Goal: Task Accomplishment & Management: Manage account settings

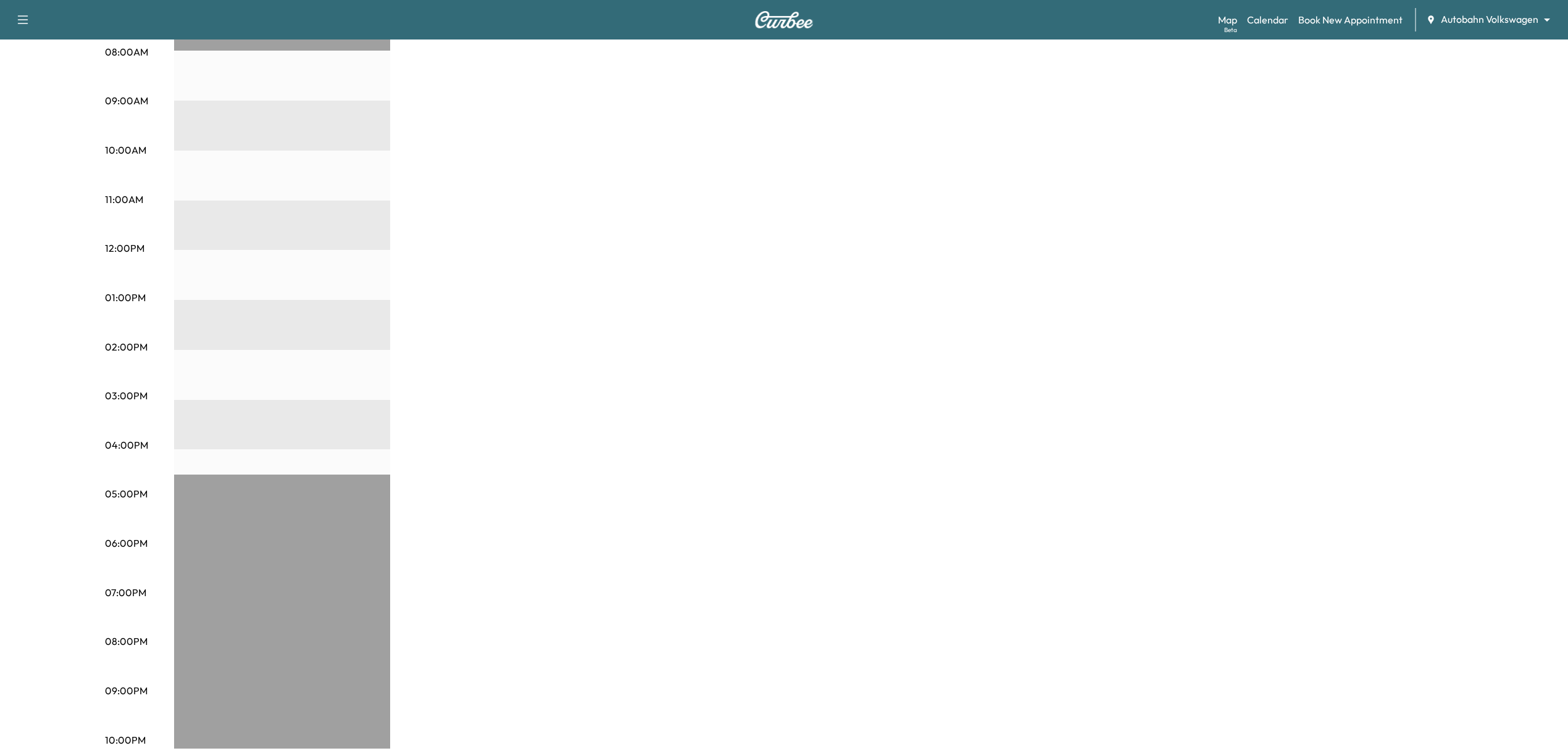
scroll to position [343, 0]
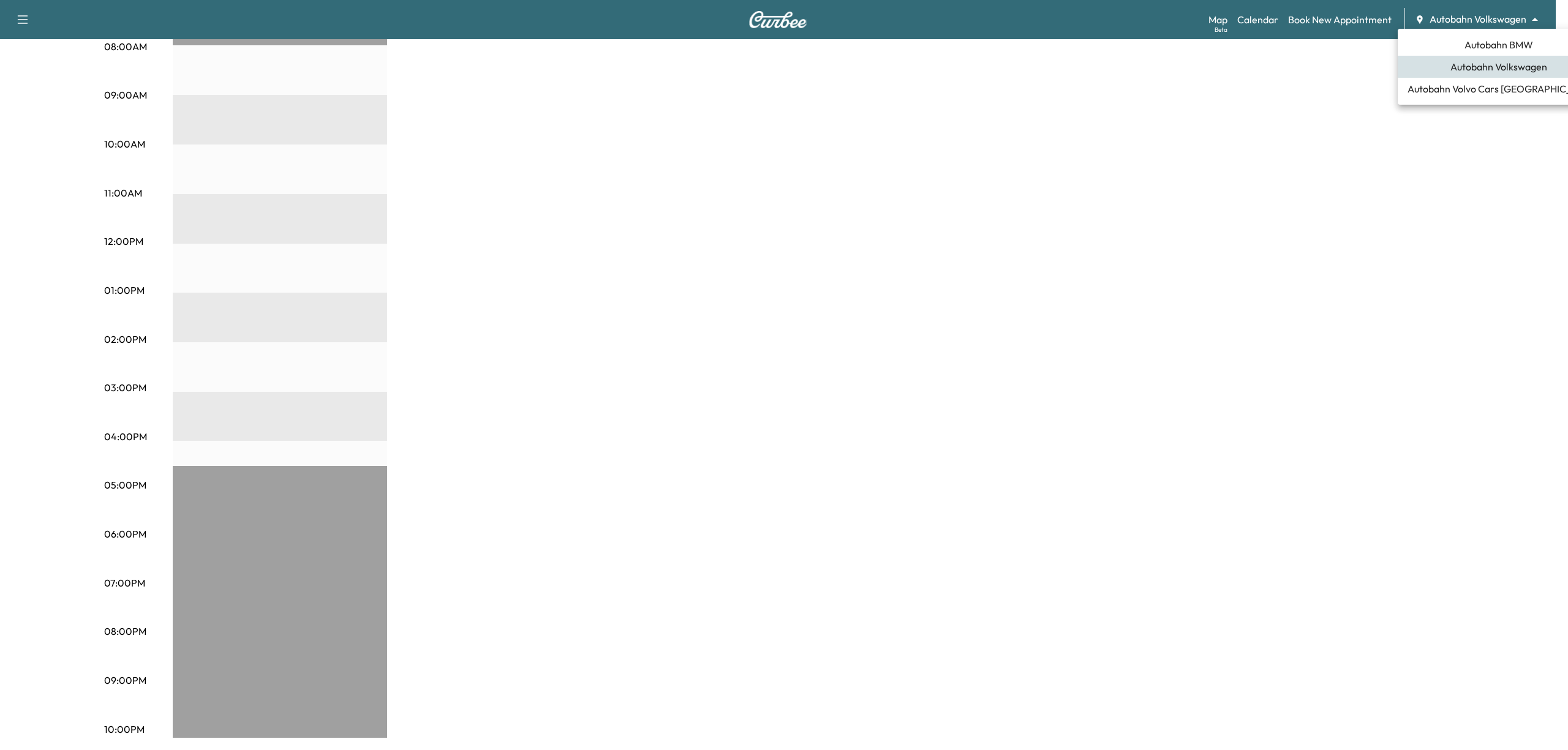
click at [1461, 17] on body "Support Log Out Map Beta Calendar Book New Appointment Autobahn Volkswagen ****…" at bounding box center [784, 34] width 1568 height 750
click at [1480, 40] on span "Autobahn BMW" at bounding box center [1499, 45] width 69 height 14
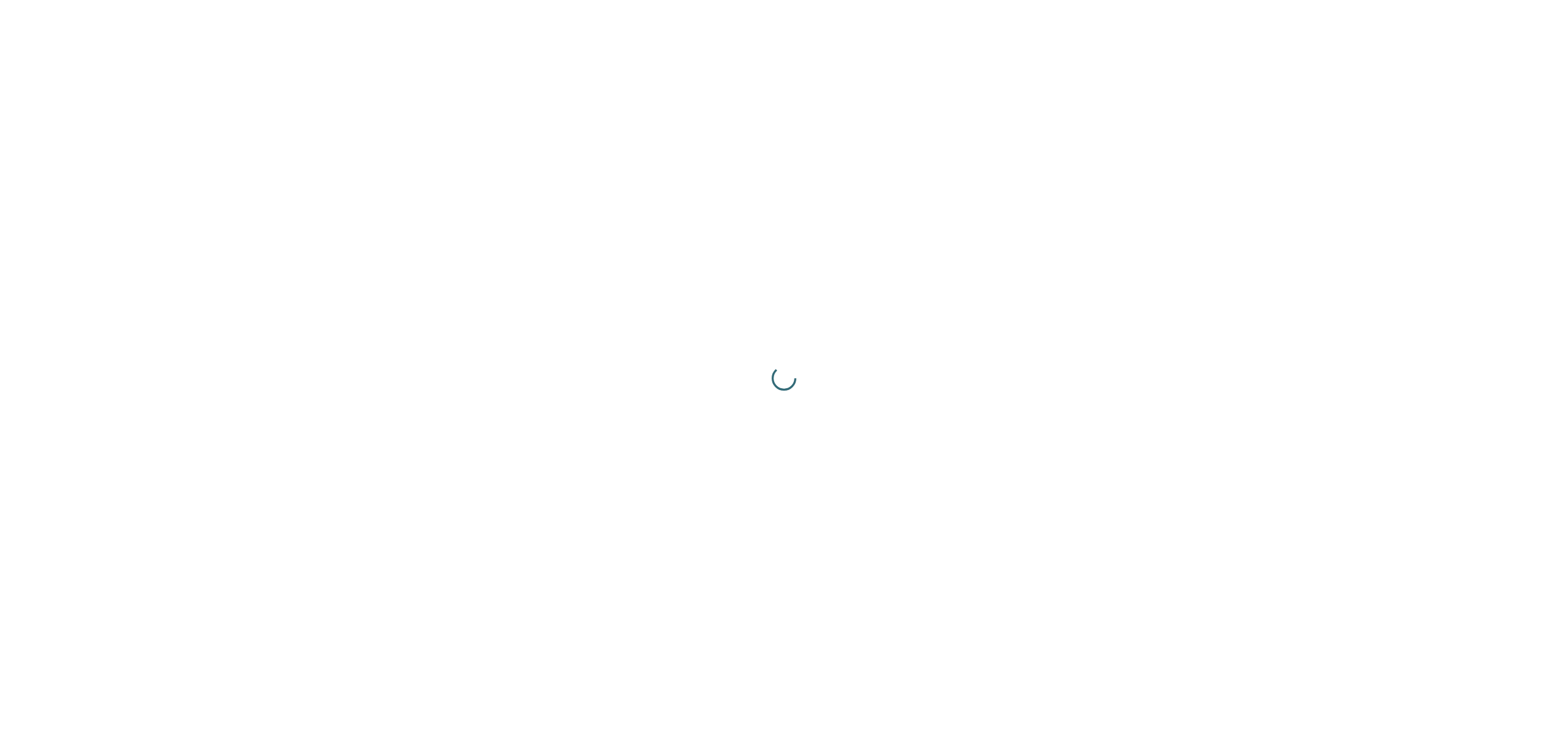
scroll to position [0, 0]
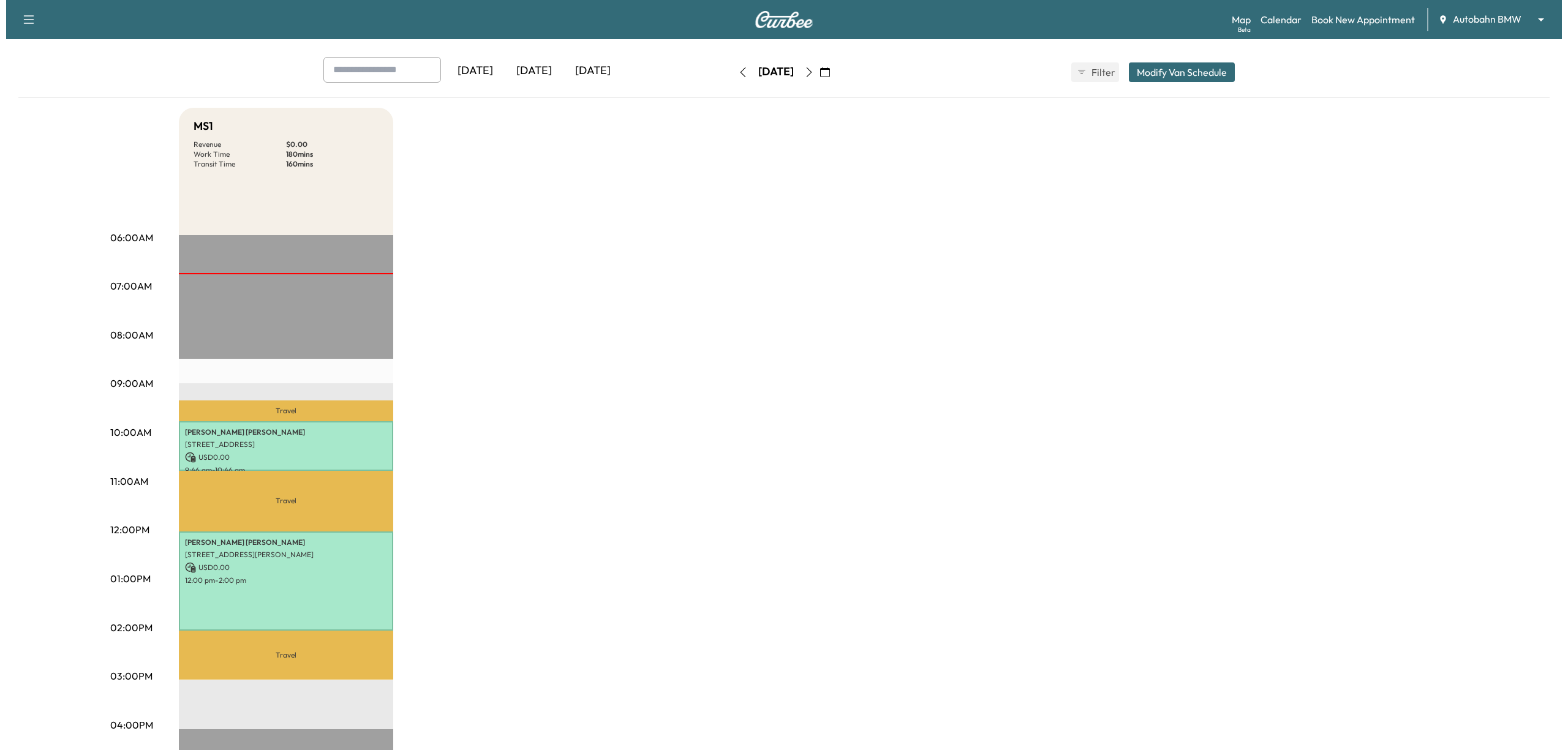
scroll to position [82, 0]
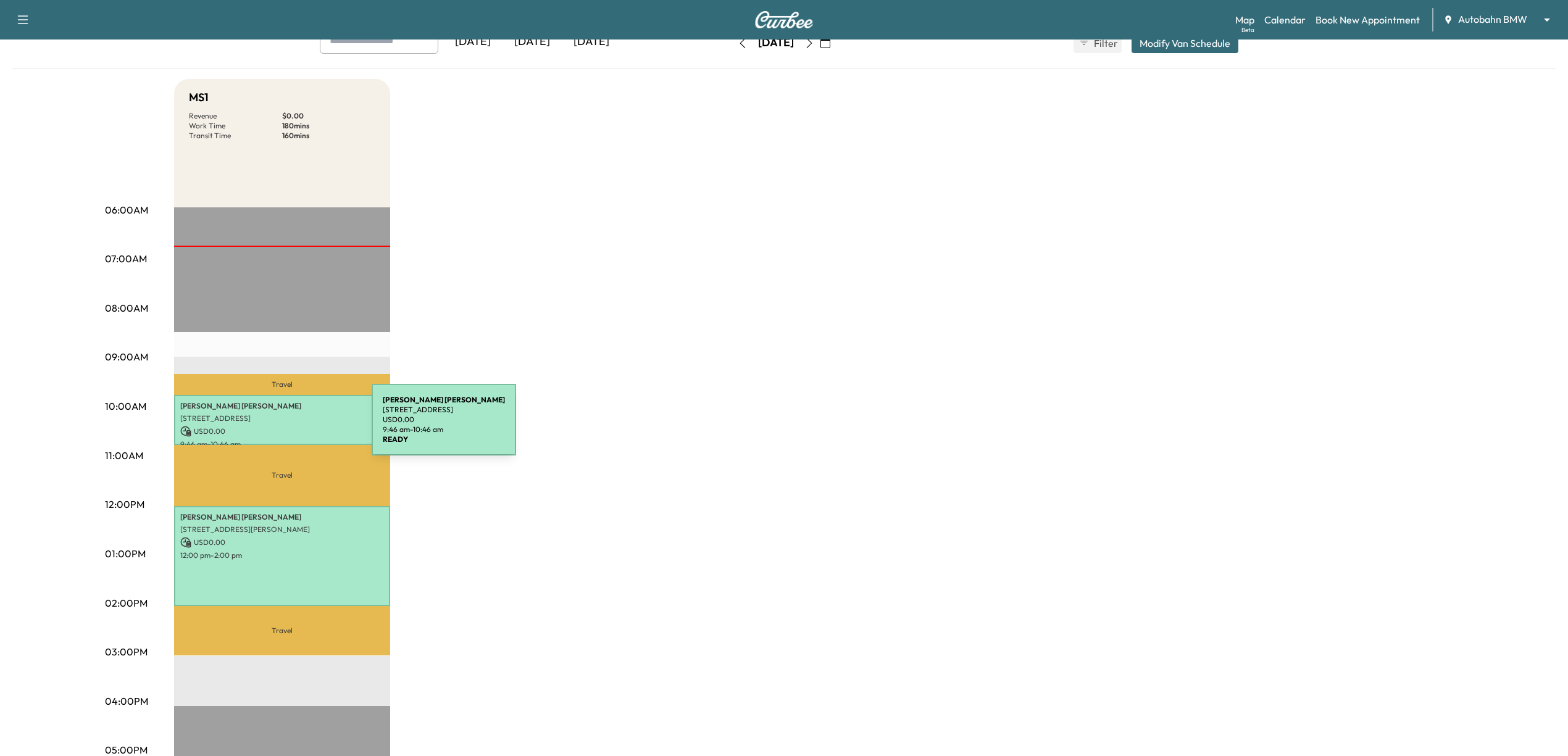
click at [279, 427] on p "USD 0.00" at bounding box center [282, 431] width 204 height 11
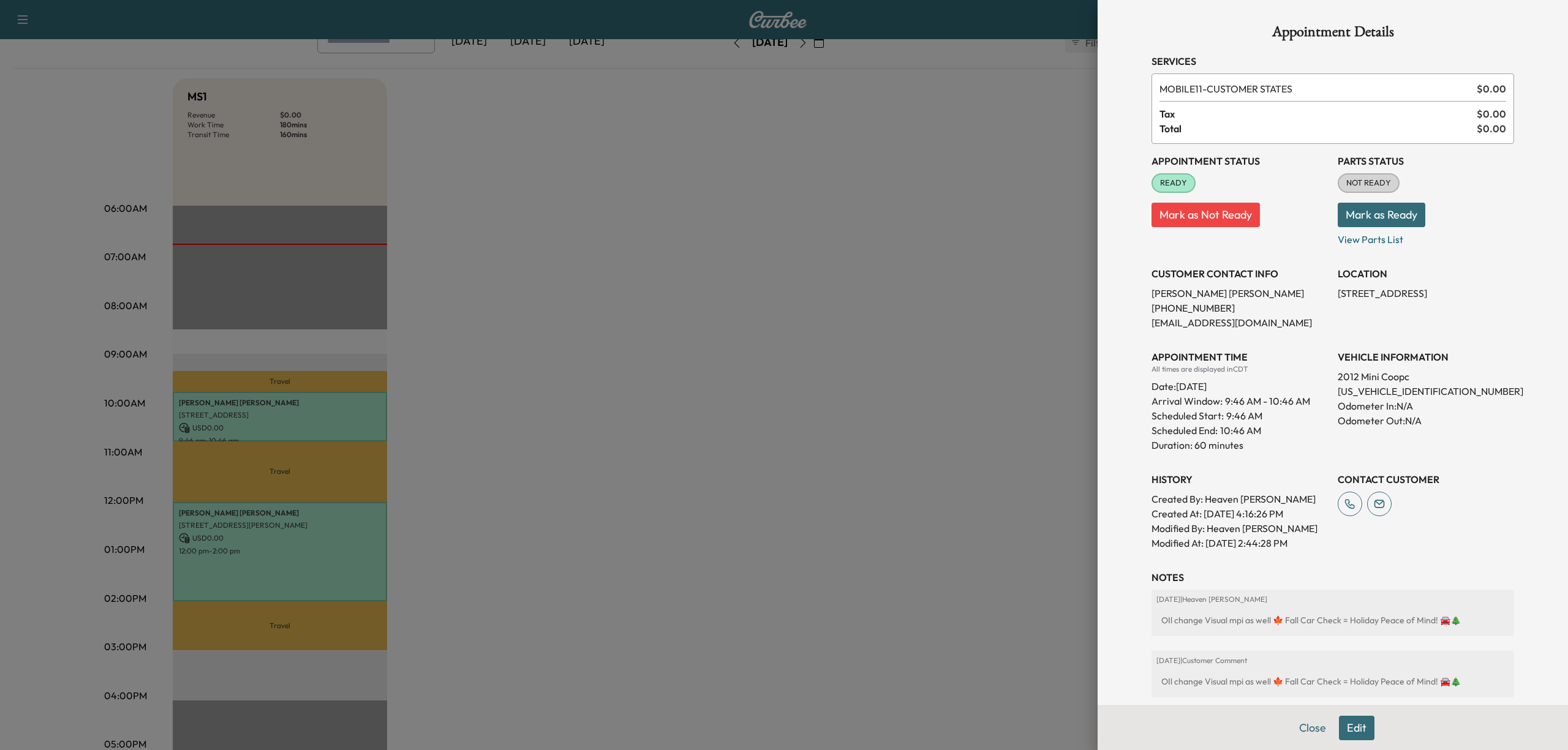
click at [265, 502] on div at bounding box center [784, 375] width 1568 height 750
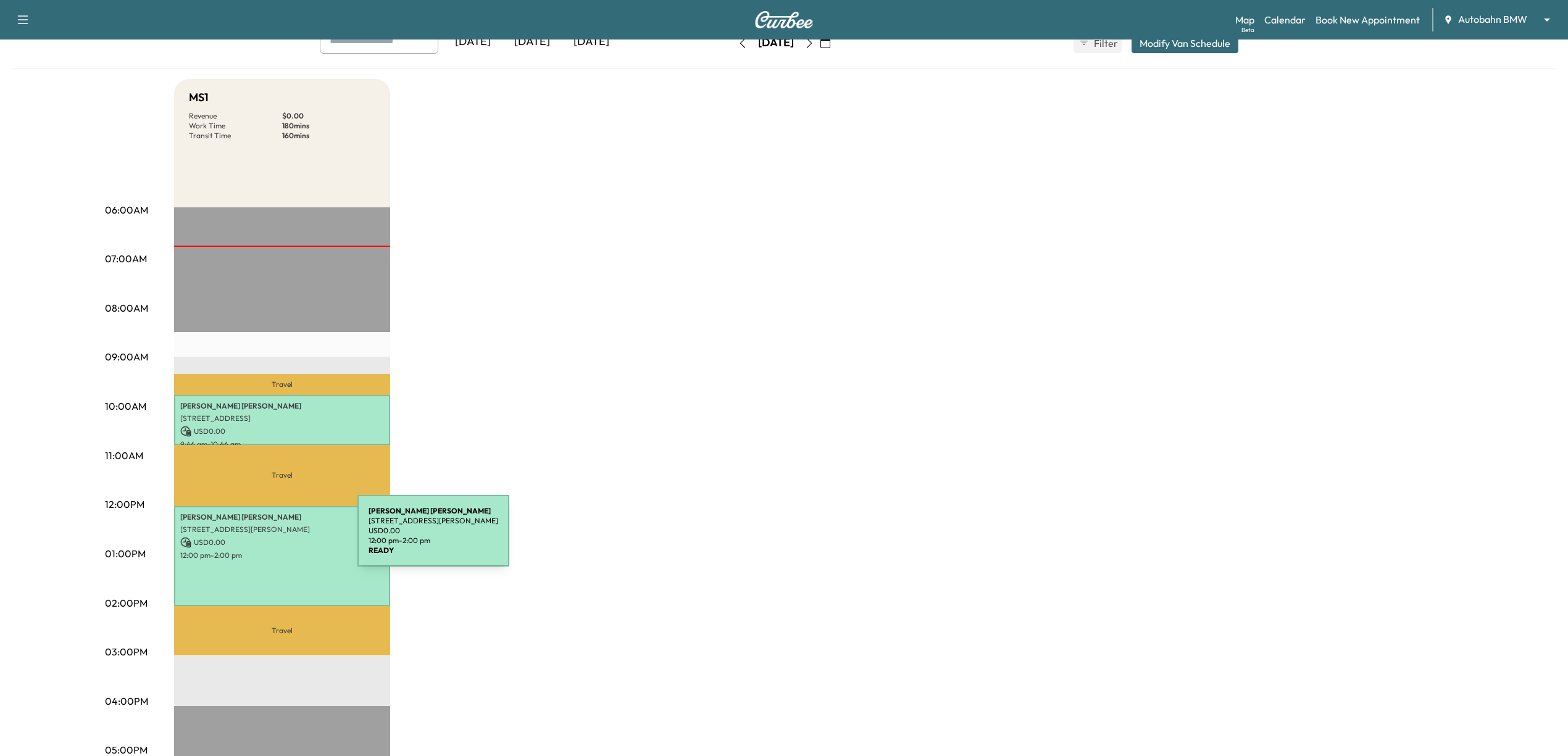
click at [265, 541] on p "USD 0.00" at bounding box center [282, 542] width 204 height 11
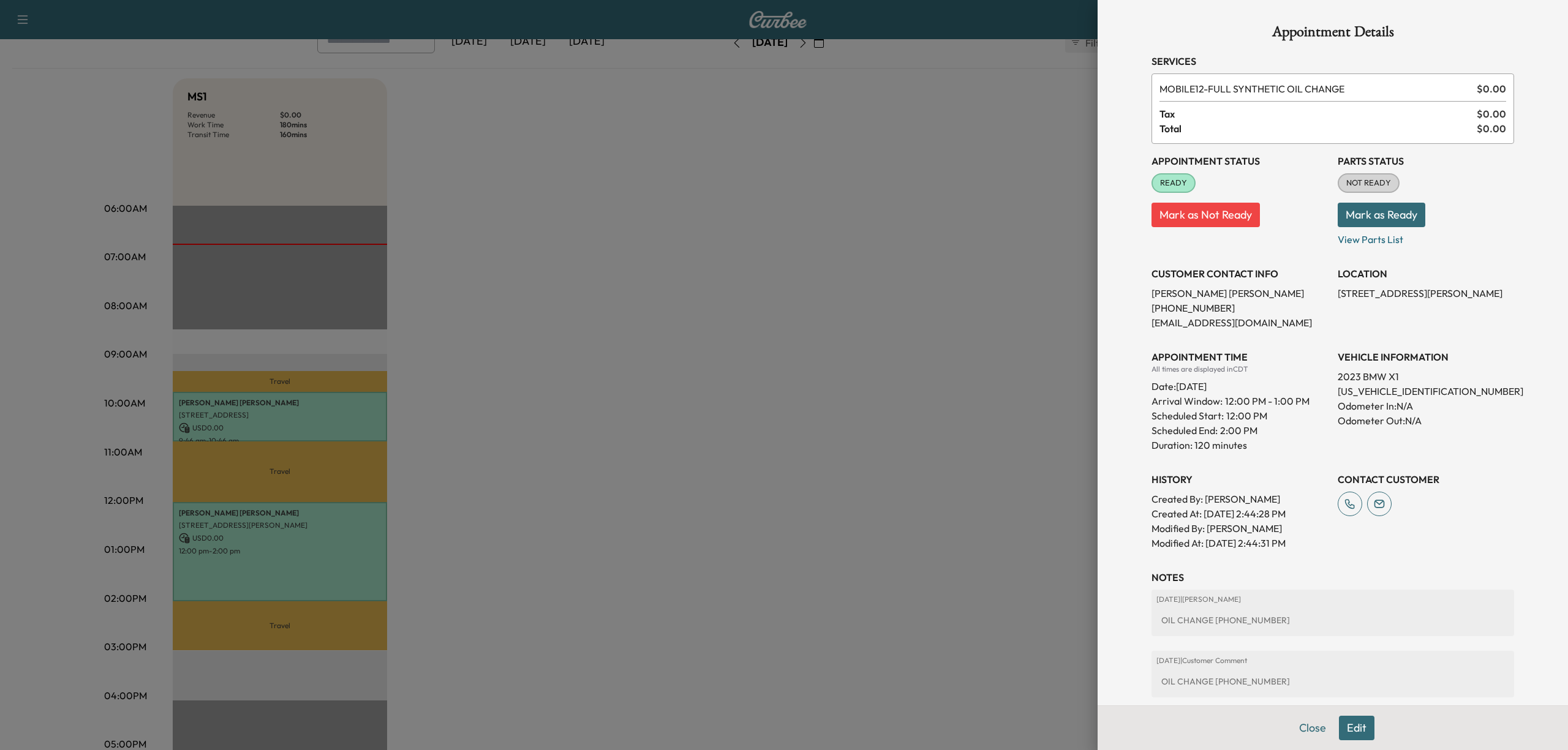
click at [263, 537] on div at bounding box center [784, 375] width 1568 height 750
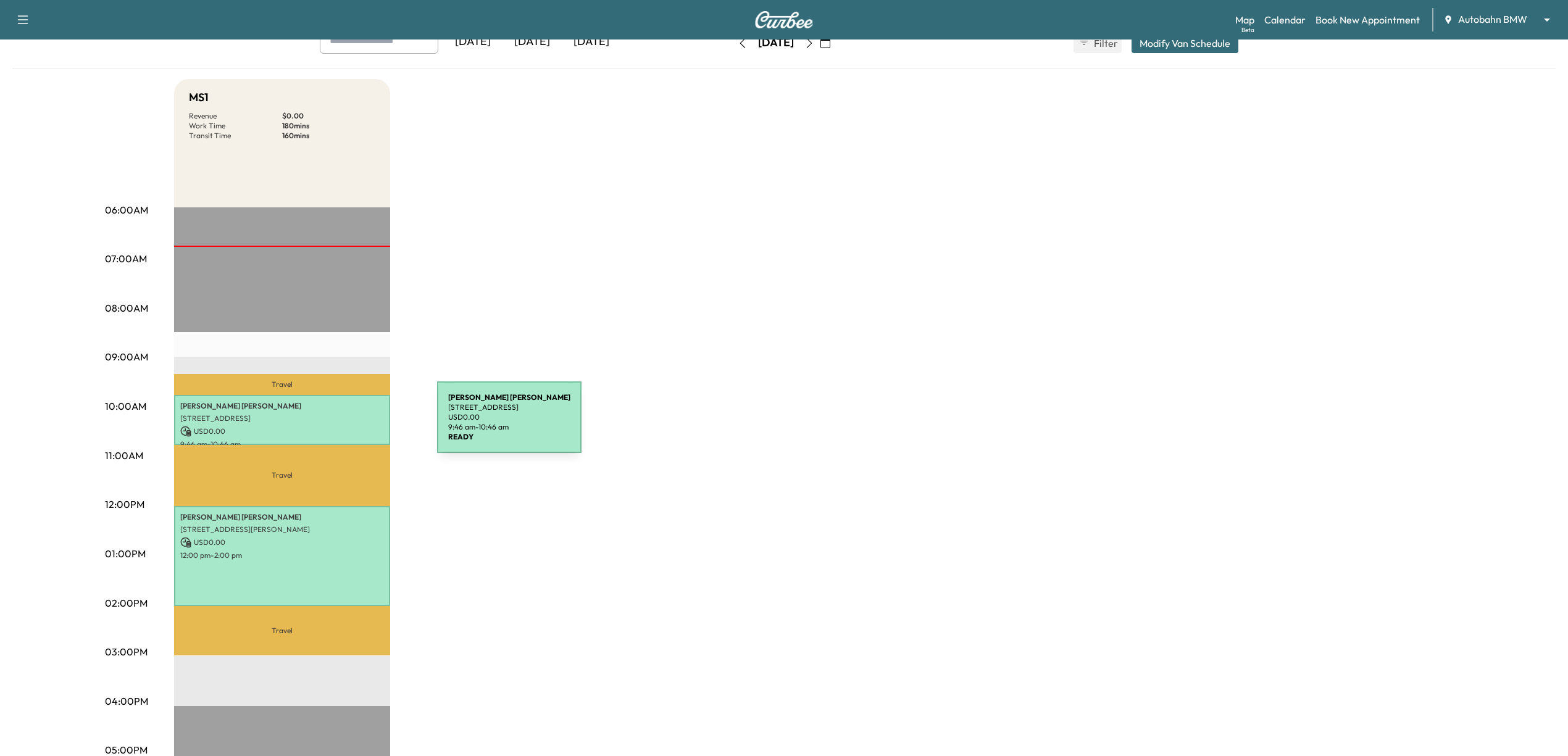
click at [345, 426] on p "USD 0.00" at bounding box center [282, 431] width 204 height 11
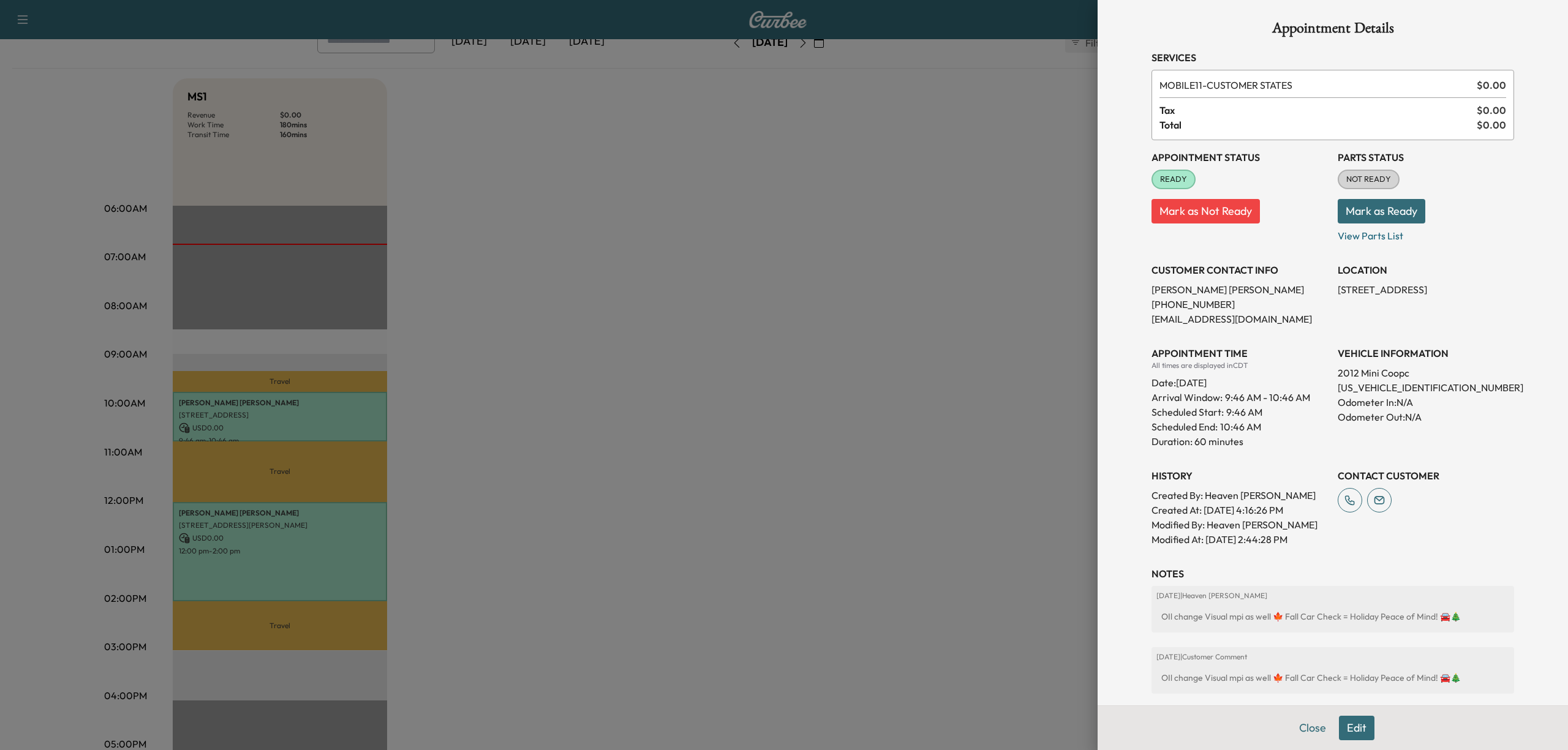
scroll to position [0, 0]
click at [791, 441] on div at bounding box center [784, 375] width 1568 height 750
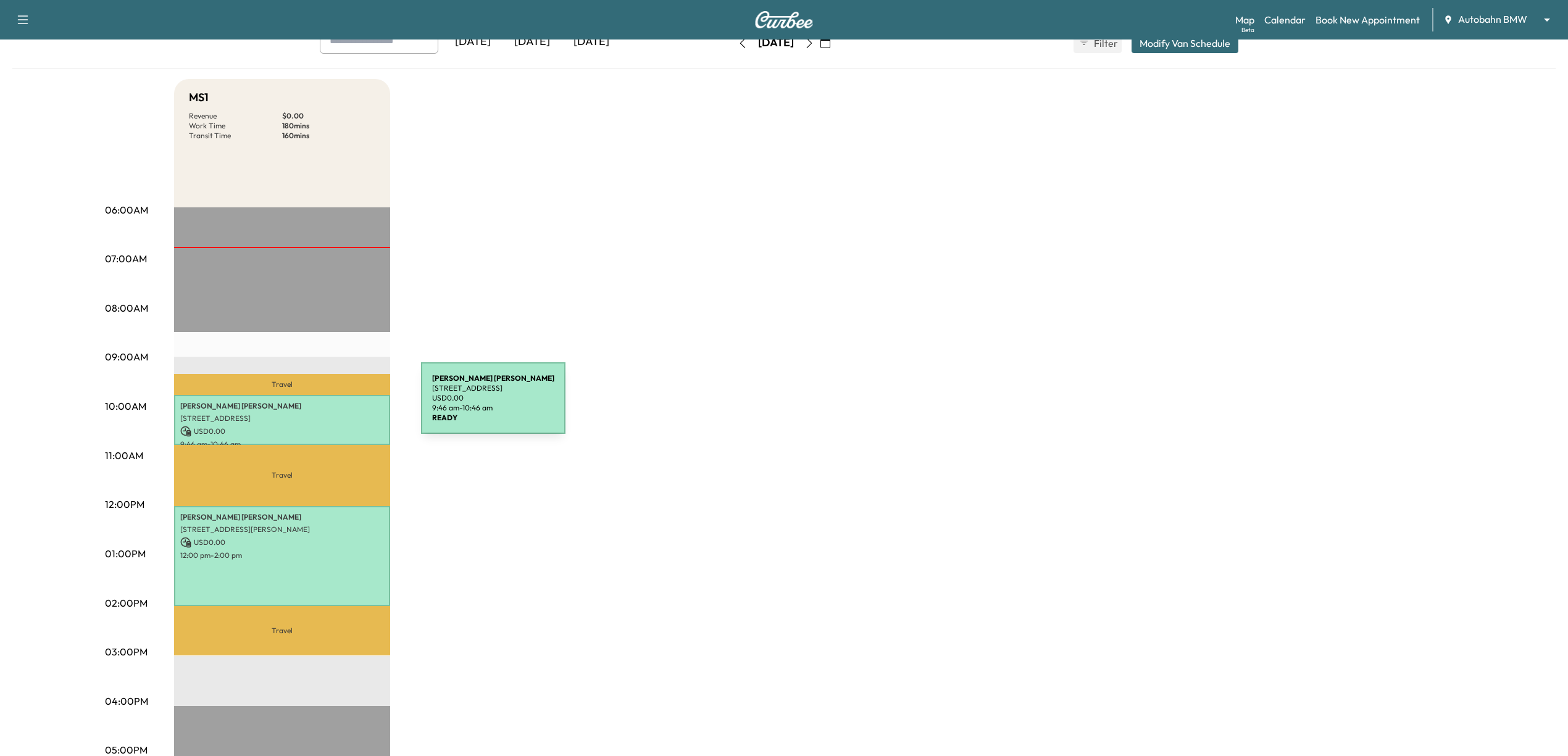
click at [329, 406] on p "[PERSON_NAME]" at bounding box center [282, 406] width 204 height 10
